Goal: Information Seeking & Learning: Learn about a topic

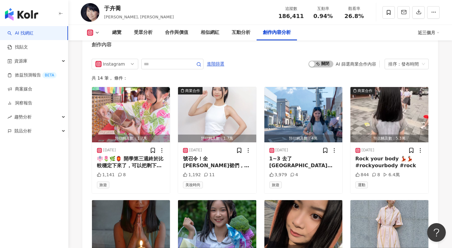
scroll to position [1890, 0]
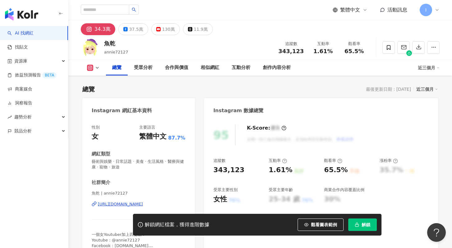
scroll to position [38, 0]
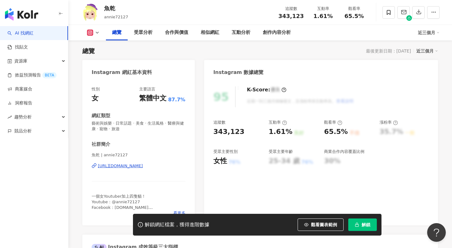
click at [368, 224] on span "解鎖" at bounding box center [365, 224] width 9 height 5
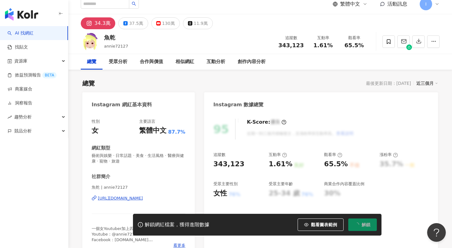
scroll to position [0, 0]
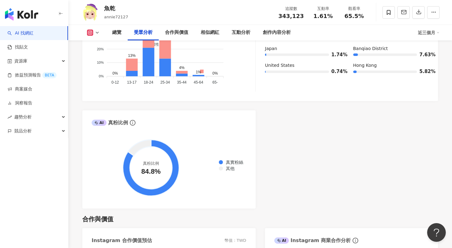
scroll to position [545, 0]
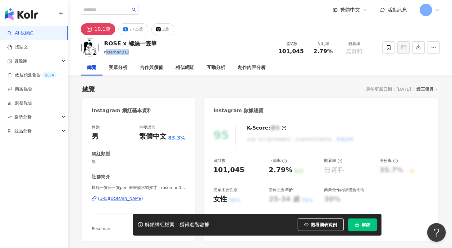
drag, startPoint x: 115, startPoint y: 55, endPoint x: 105, endPoint y: 53, distance: 10.4
click at [105, 53] on div "roseman313" at bounding box center [130, 52] width 52 height 6
click at [157, 45] on div "ROSE x 螺絲一隻筆 roseman313 追蹤數 101,045 互動率 2.79% 觀看率 無資料" at bounding box center [259, 47] width 383 height 25
drag, startPoint x: 119, startPoint y: 44, endPoint x: 101, endPoint y: 45, distance: 18.0
click at [101, 45] on div "ROSE x 螺絲一隻筆 roseman313 追蹤數 101,045 互動率 2.79% 觀看率 無資料" at bounding box center [259, 47] width 383 height 25
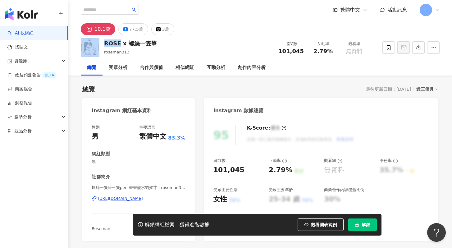
copy div "ROSE"
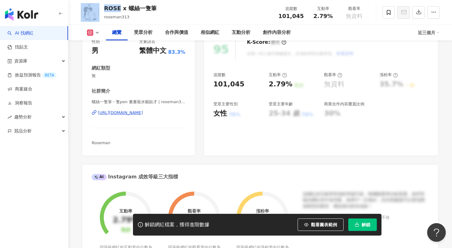
scroll to position [86, 0]
click at [143, 114] on div "https://www.instagram.com/roseman313/" at bounding box center [120, 112] width 45 height 6
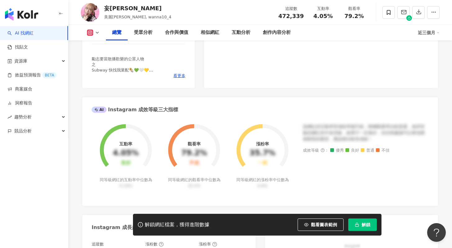
scroll to position [176, 0]
click at [366, 224] on span "解鎖" at bounding box center [365, 224] width 9 height 5
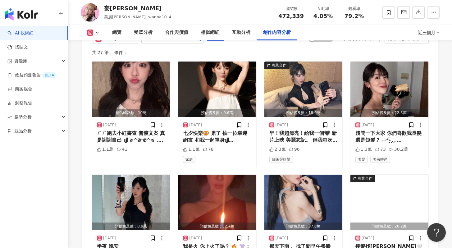
scroll to position [2170, 0]
